Goal: Task Accomplishment & Management: Complete application form

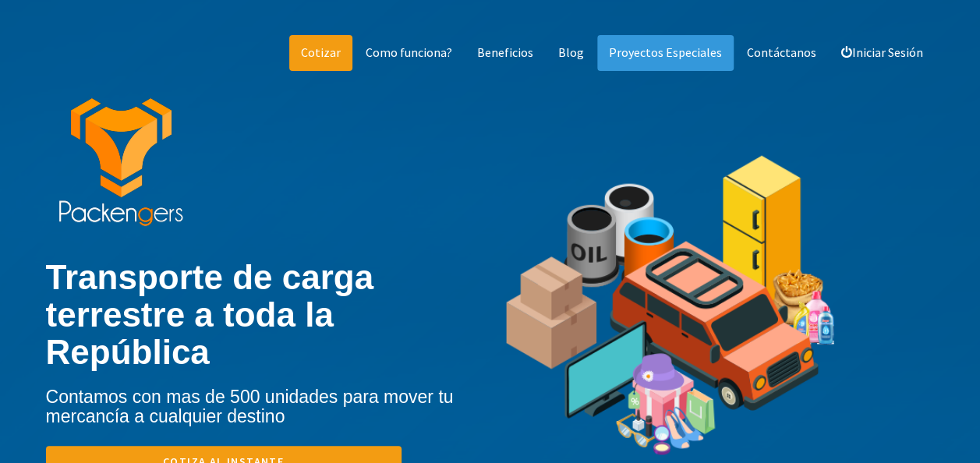
click at [351, 62] on link "Cotizar" at bounding box center [320, 53] width 63 height 36
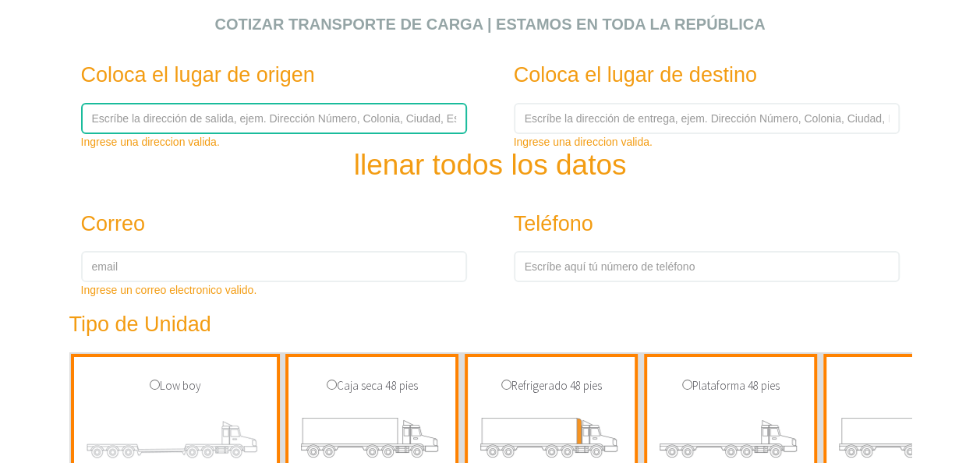
click at [207, 119] on input "text" at bounding box center [274, 118] width 386 height 31
type input "[STREET_ADDRESS][PERSON_NAME]"
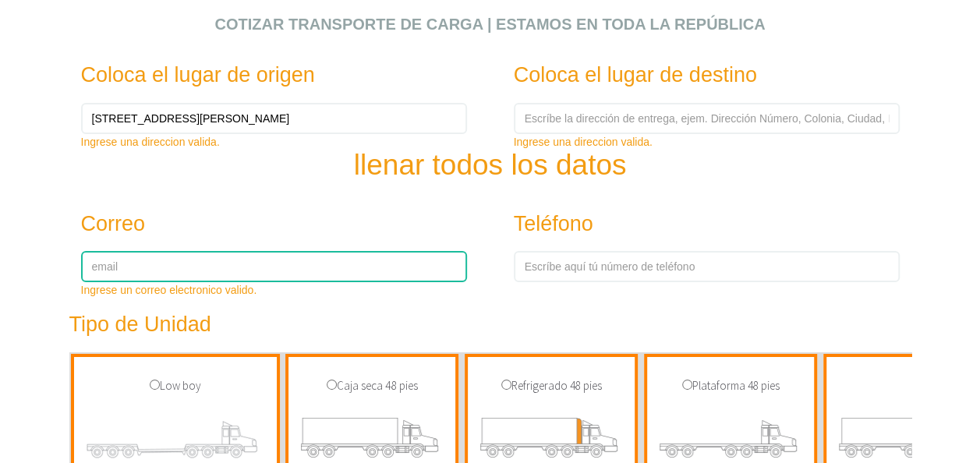
type input "[EMAIL_ADDRESS][DOMAIN_NAME]"
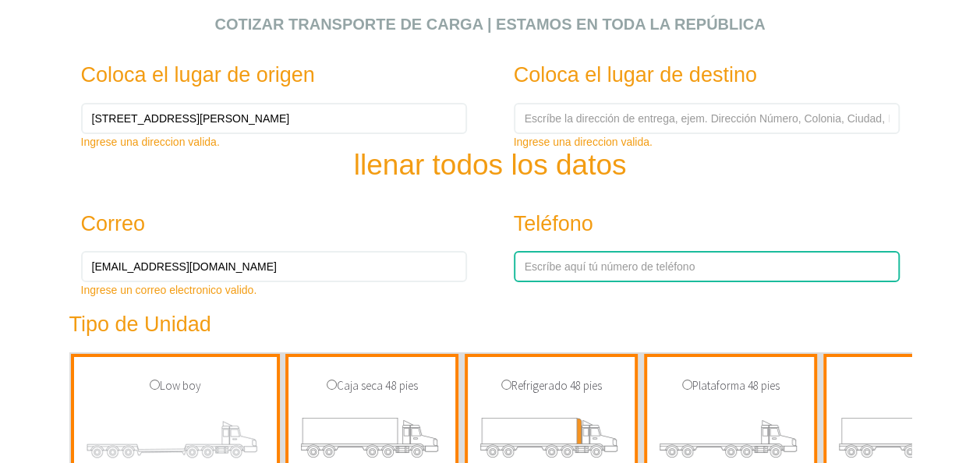
type input "5569399199"
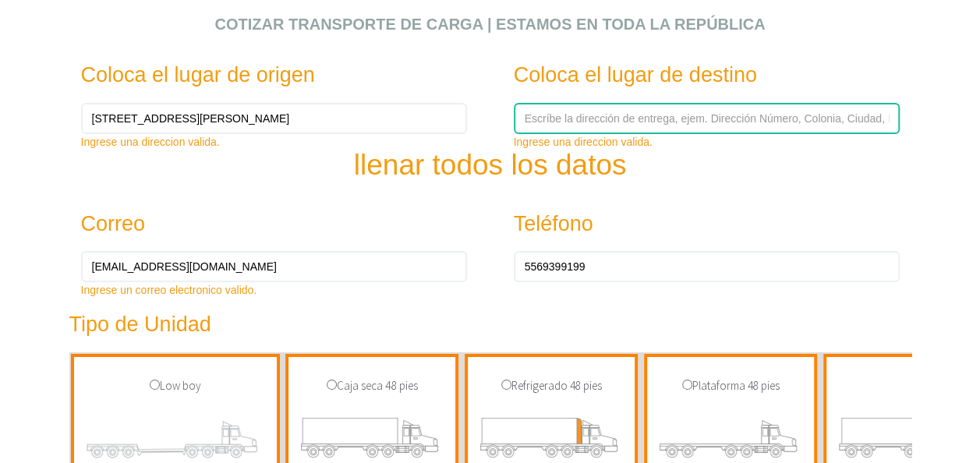
click at [569, 119] on input "text" at bounding box center [707, 118] width 386 height 31
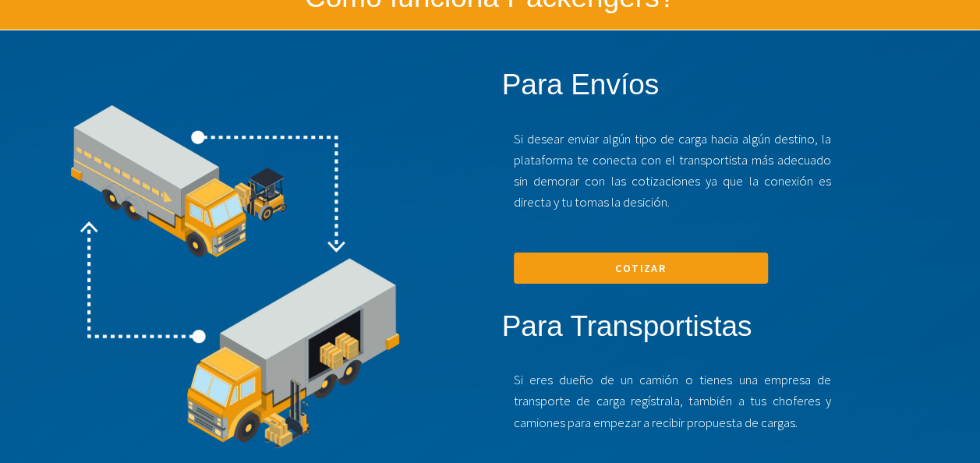
scroll to position [1171, 0]
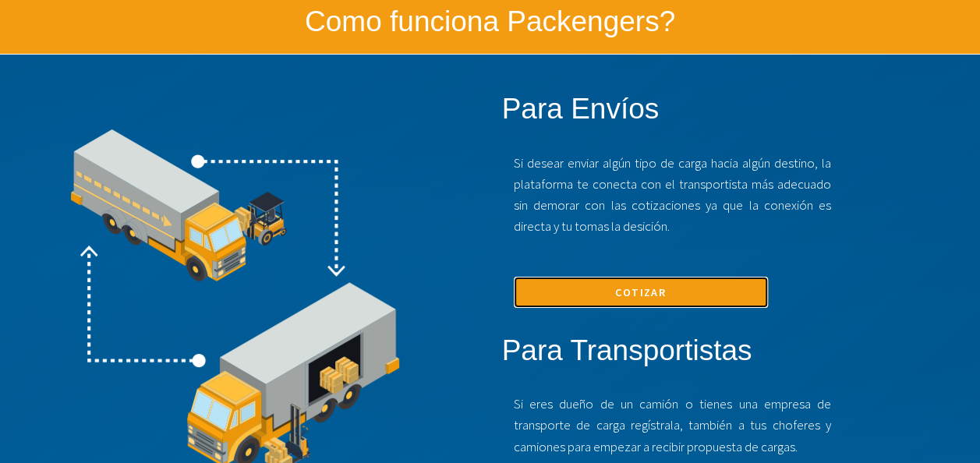
click at [628, 299] on link "Cotizar" at bounding box center [641, 292] width 254 height 31
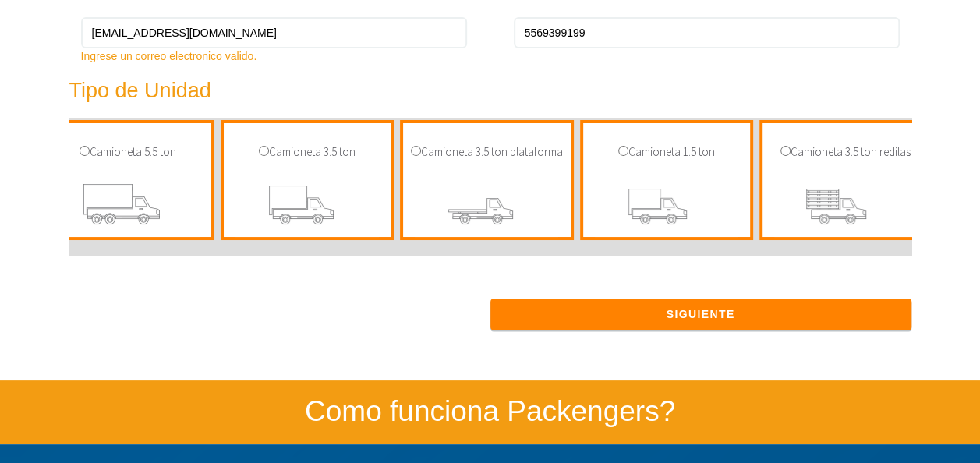
scroll to position [0, 2857]
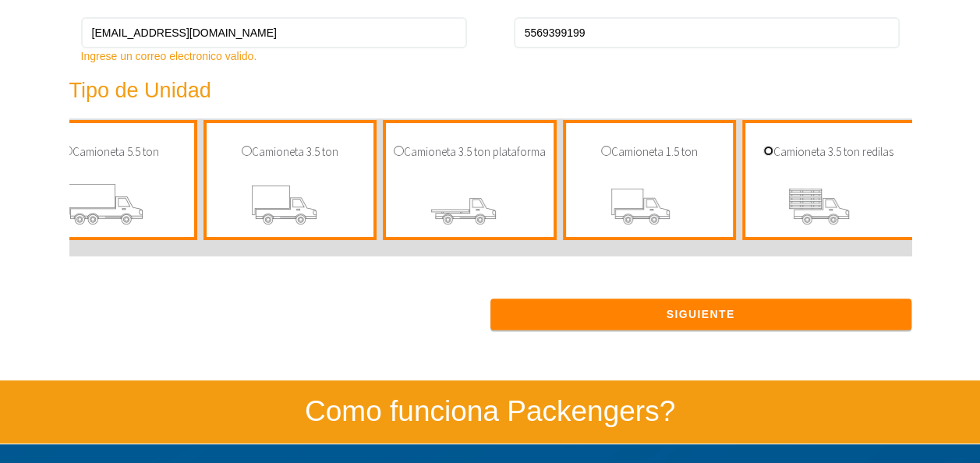
click at [763, 155] on input "radio" at bounding box center [768, 151] width 10 height 10
radio input "true"
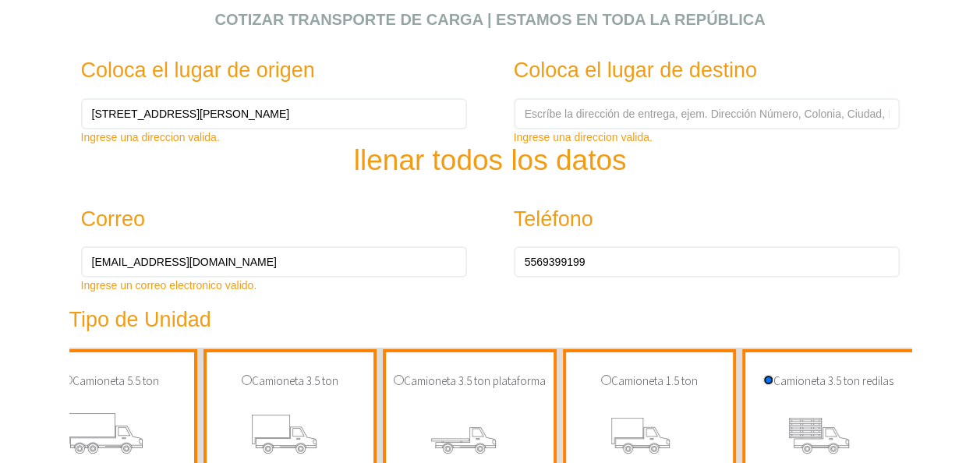
scroll to position [469, 0]
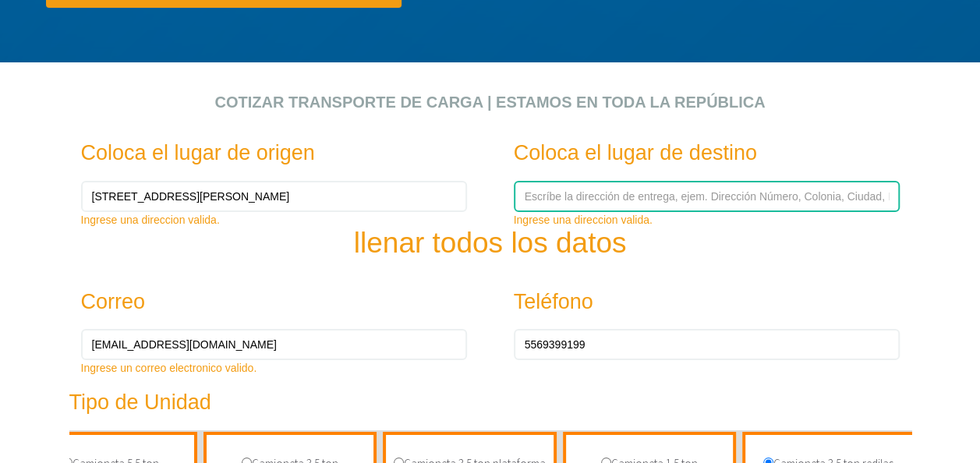
click at [624, 209] on input "text" at bounding box center [707, 196] width 386 height 31
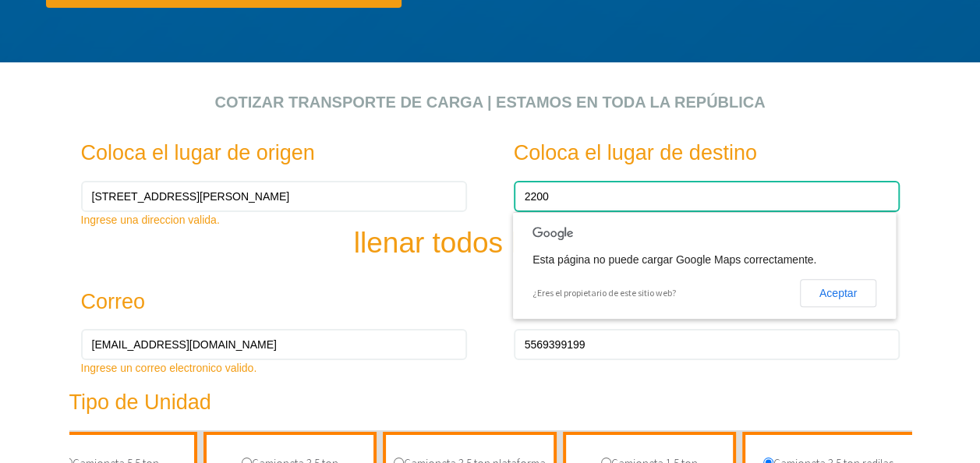
type input "2200"
drag, startPoint x: 662, startPoint y: 195, endPoint x: 343, endPoint y: 220, distance: 319.9
click at [343, 220] on div "Coloca el lugar de origen [STREET_ADDRESS][PERSON_NAME] Ingrese una direccion v…" at bounding box center [491, 389] width 866 height 527
paste input "[PERSON_NAME][STREET_ADDRESS][PERSON_NAME]"
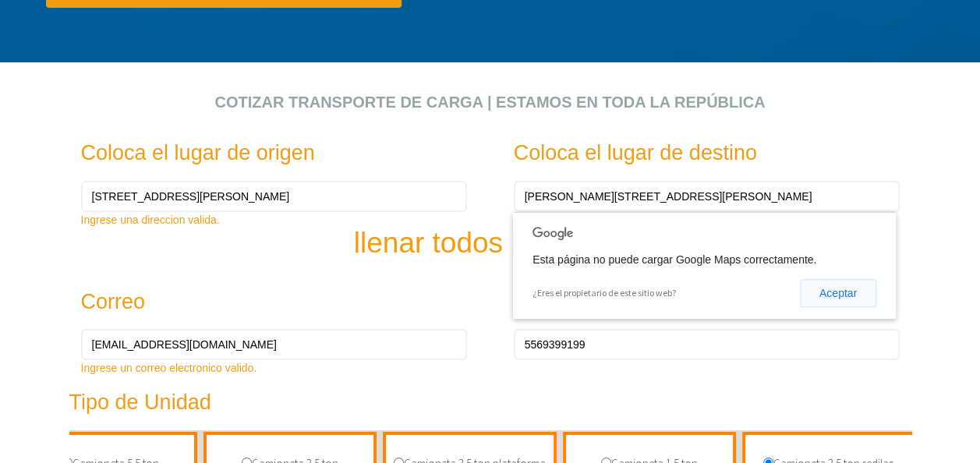
click at [844, 292] on button "Aceptar" at bounding box center [838, 293] width 76 height 28
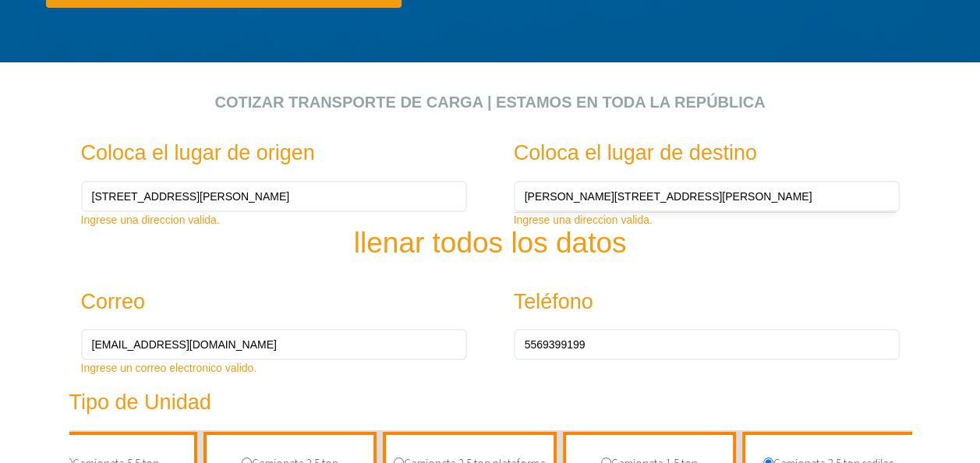
click at [694, 235] on h2 "llenar todos los datos" at bounding box center [491, 200] width 866 height 117
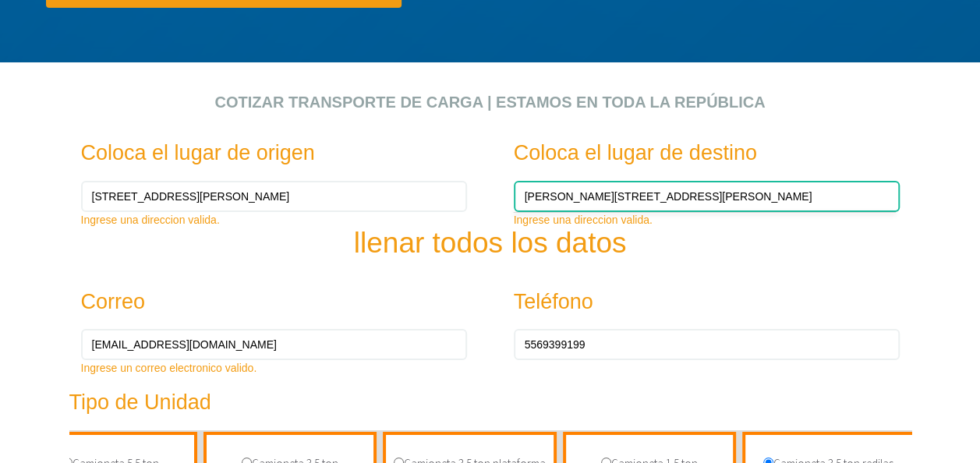
click at [862, 194] on input "[PERSON_NAME][STREET_ADDRESS][PERSON_NAME]" at bounding box center [707, 196] width 386 height 31
drag, startPoint x: 773, startPoint y: 190, endPoint x: 589, endPoint y: 198, distance: 184.2
click at [589, 198] on input "[PERSON_NAME][STREET_ADDRESS][PERSON_NAME]" at bounding box center [707, 196] width 386 height 31
type input "J"
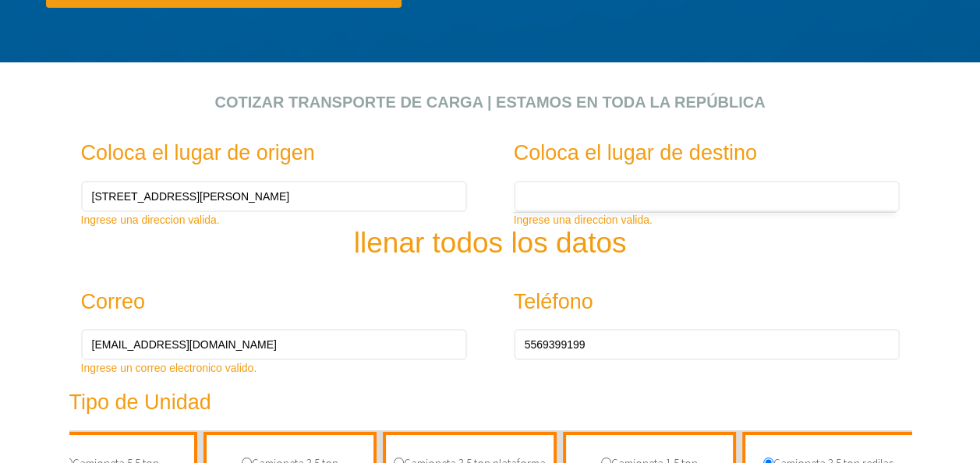
click at [656, 238] on h2 "llenar todos los datos" at bounding box center [491, 200] width 866 height 117
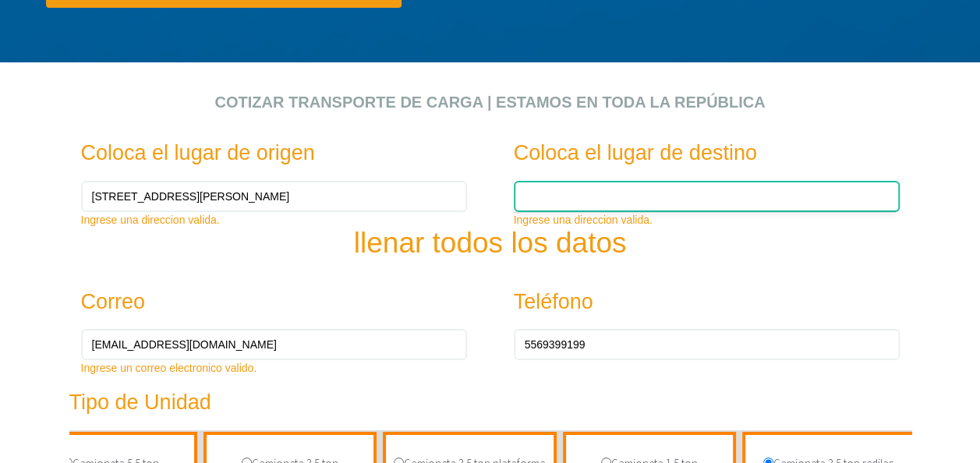
click at [596, 194] on input "text" at bounding box center [707, 196] width 386 height 31
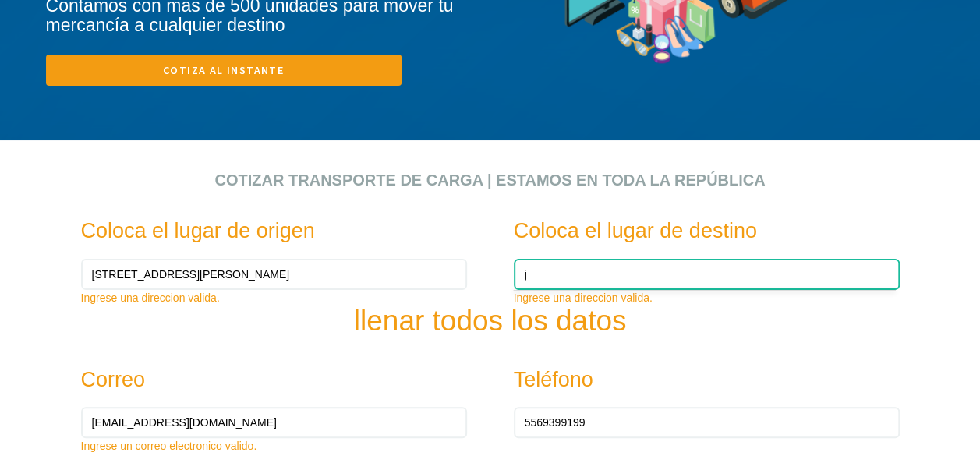
scroll to position [391, 0]
type input "j"
type input "[PERSON_NAME]"
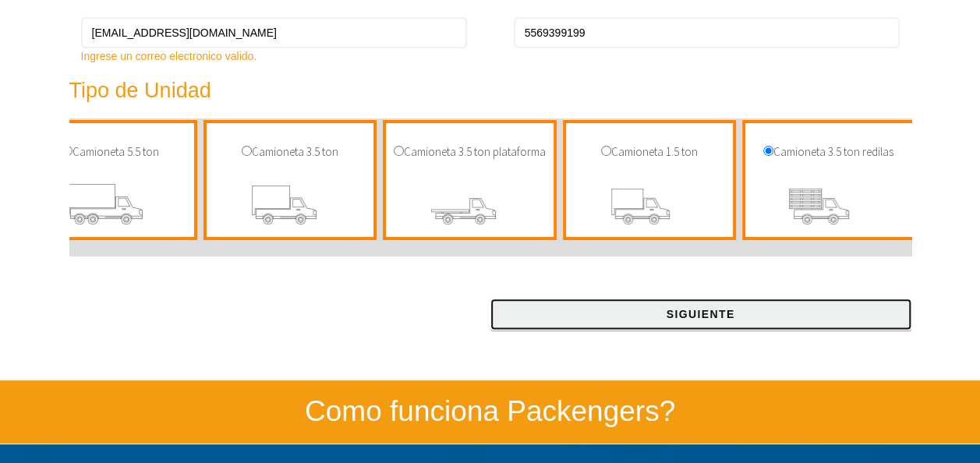
click at [685, 330] on button "Siguiente" at bounding box center [700, 314] width 421 height 31
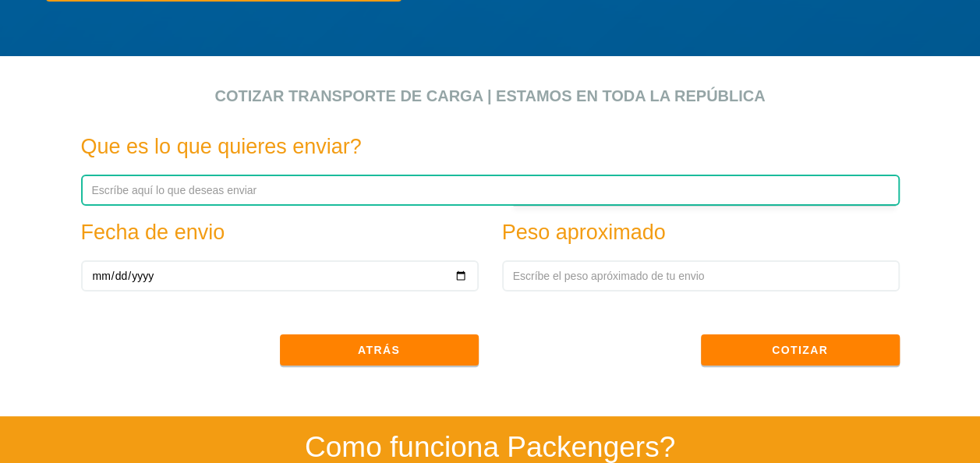
scroll to position [485, 0]
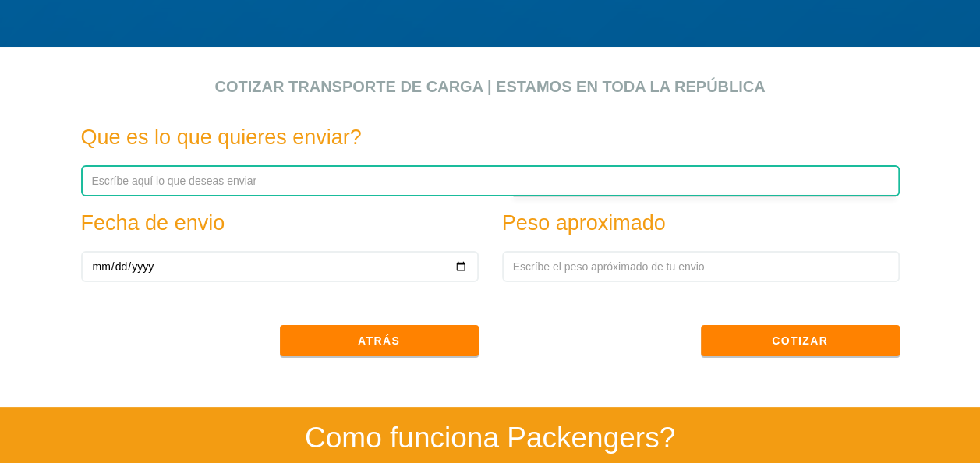
click at [161, 189] on input "text" at bounding box center [490, 180] width 819 height 31
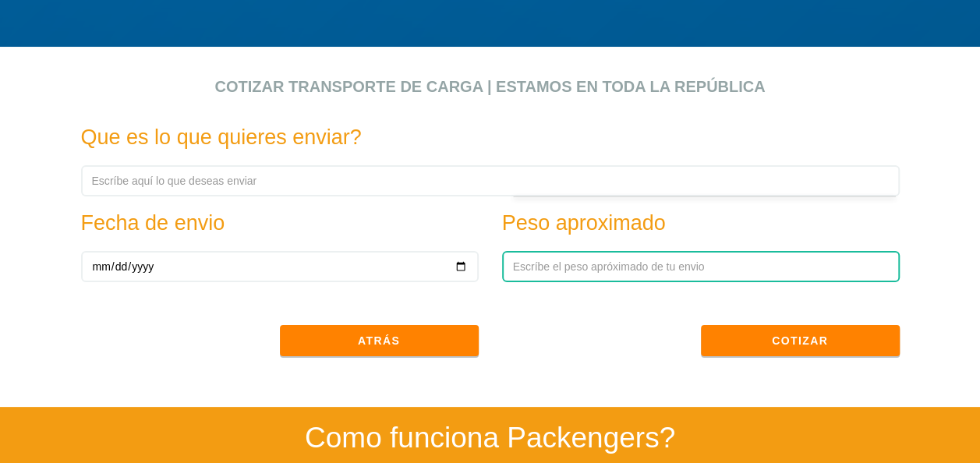
click at [541, 267] on input "text" at bounding box center [701, 266] width 398 height 31
type input "250kg"
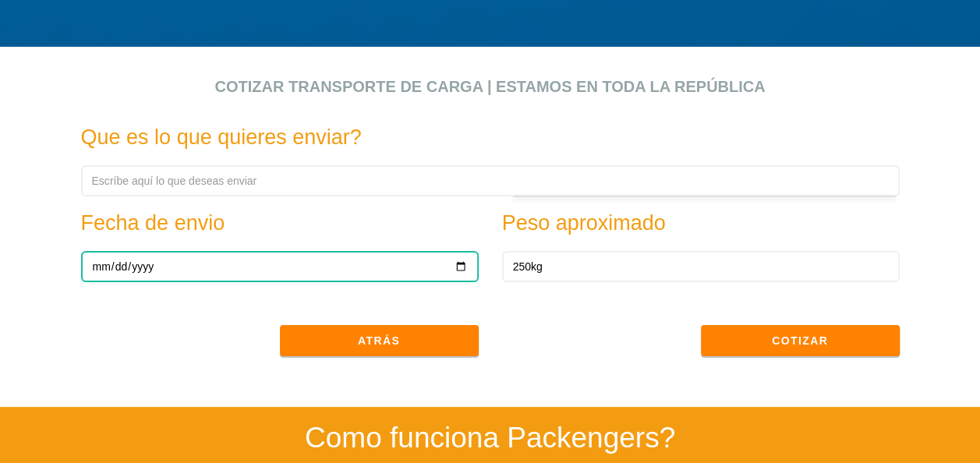
click at [193, 268] on input "date" at bounding box center [280, 266] width 398 height 31
click at [455, 267] on input "date" at bounding box center [280, 266] width 398 height 31
type input "[DATE]"
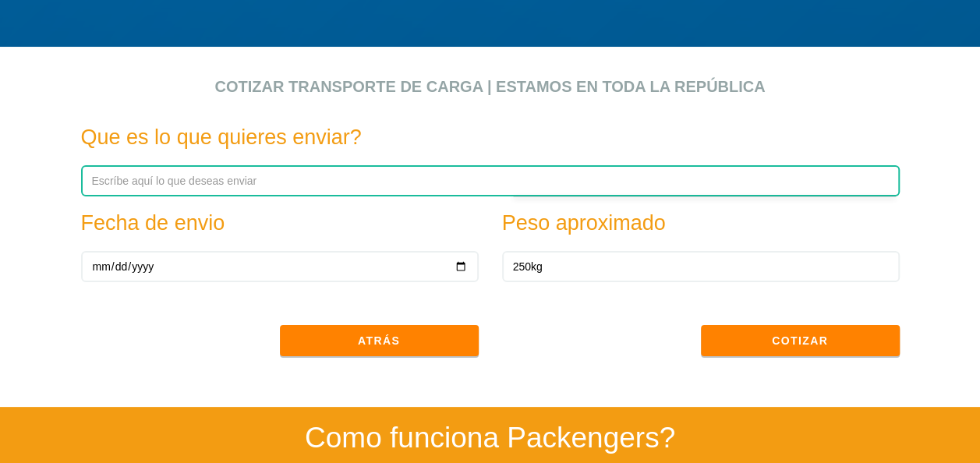
click at [170, 184] on input "text" at bounding box center [490, 180] width 819 height 31
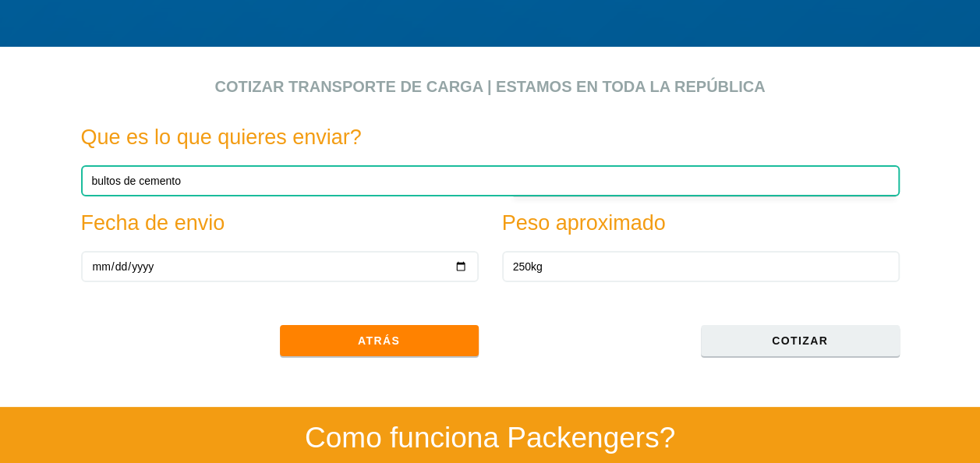
type input "bultos de cemento"
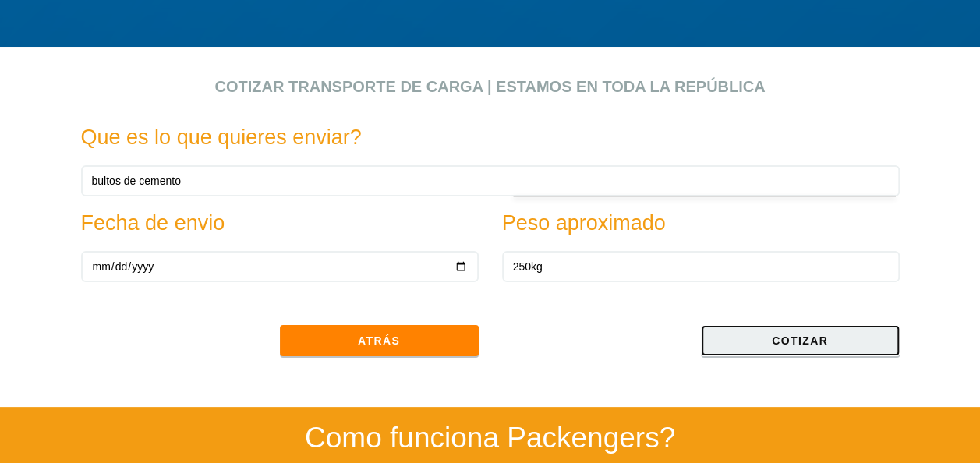
click at [853, 342] on button "Cotizar" at bounding box center [800, 340] width 199 height 31
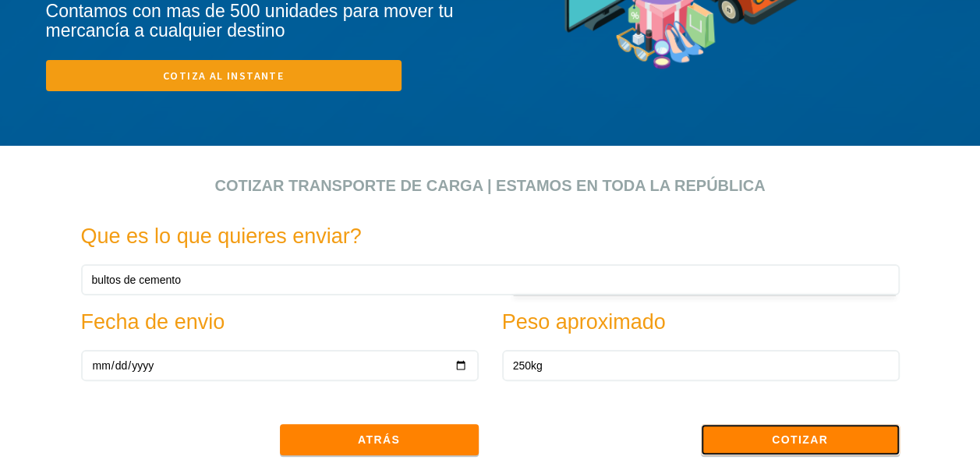
scroll to position [390, 0]
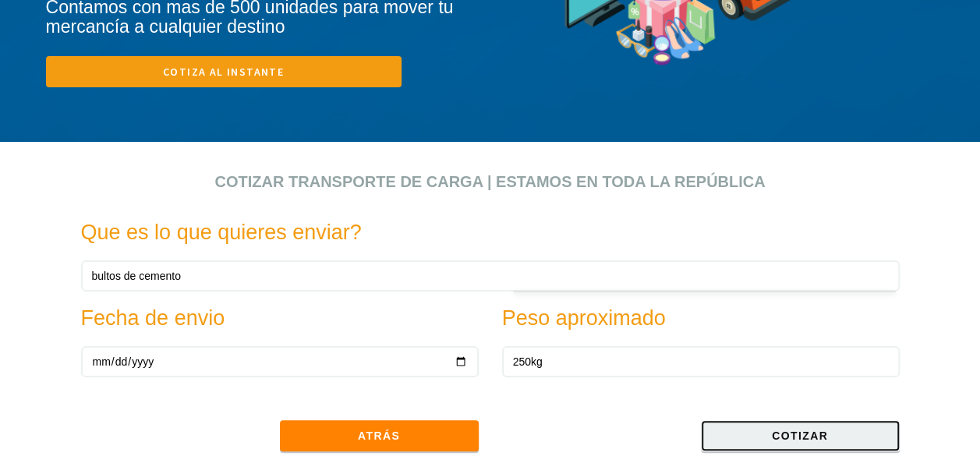
click at [804, 430] on button "Cotizar" at bounding box center [800, 435] width 199 height 31
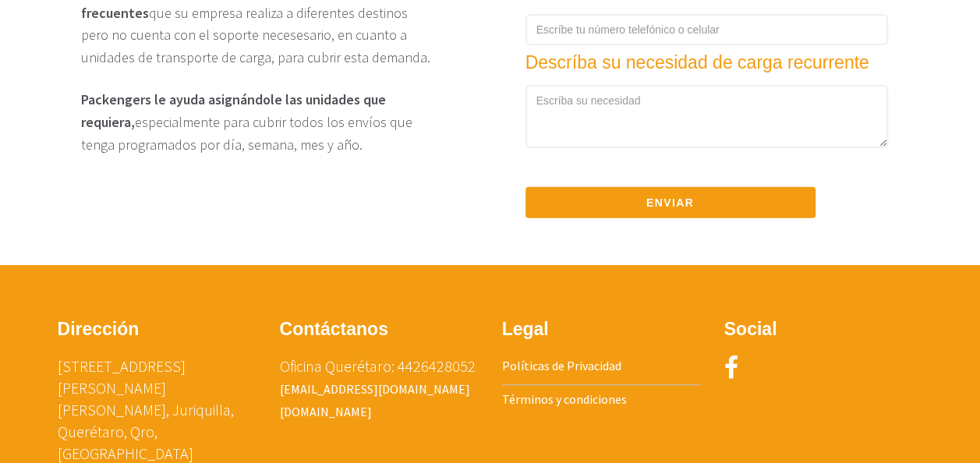
scroll to position [2209, 0]
